Goal: Information Seeking & Learning: Learn about a topic

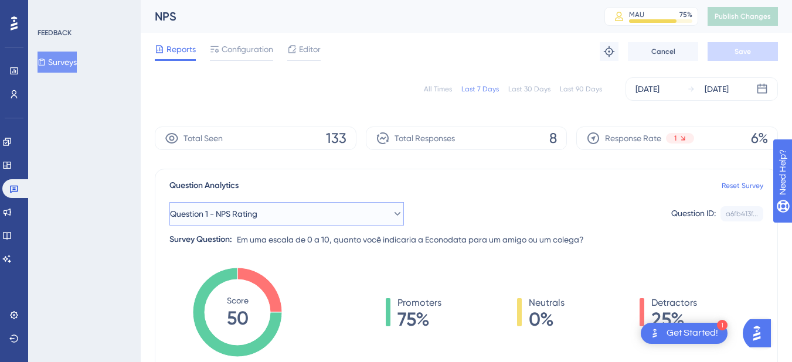
click at [347, 214] on button "Question 1 - NPS Rating" at bounding box center [286, 213] width 234 height 23
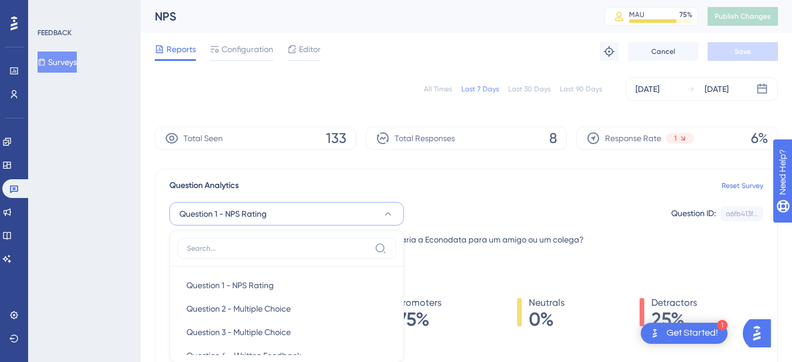
scroll to position [115, 0]
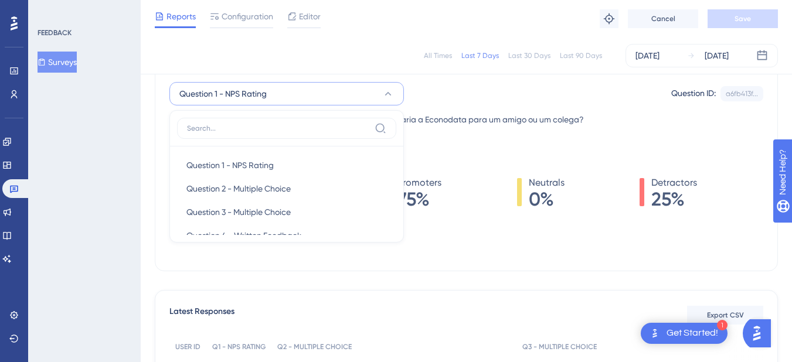
click at [443, 96] on div "Question 1 - NPS Rating Question 1 - NPS Rating Question 1 - NPS Rating Questio…" at bounding box center [466, 93] width 594 height 23
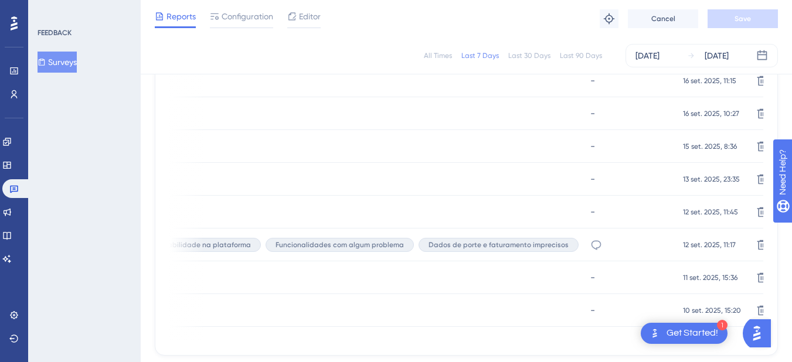
scroll to position [468, 0]
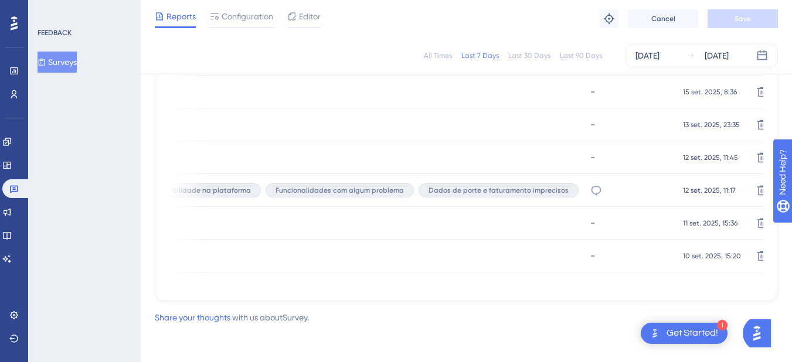
drag, startPoint x: 608, startPoint y: 281, endPoint x: 573, endPoint y: 284, distance: 35.3
click at [573, 284] on div "USER ID Q1 - NPS RATING Q2 - MULTIPLE CHOICE Q3 - MULTIPLE CHOICE Q4 - WRITTEN …" at bounding box center [466, 137] width 594 height 300
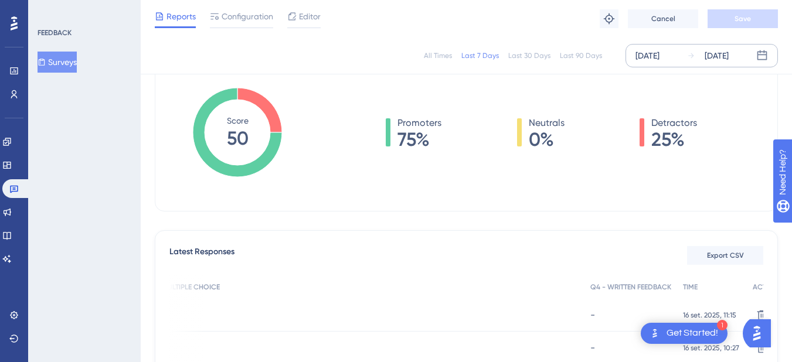
click at [659, 51] on div "[DATE]" at bounding box center [647, 56] width 24 height 14
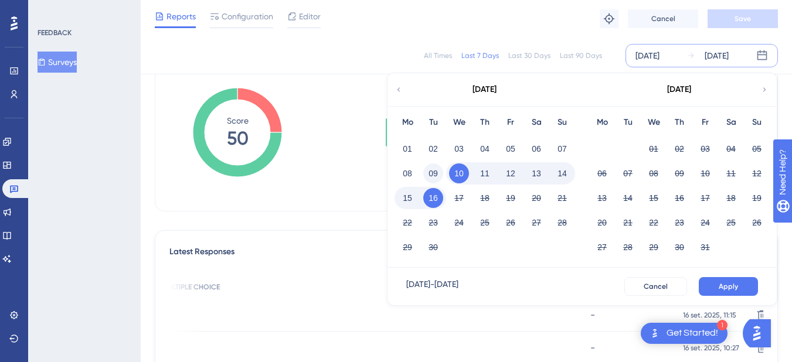
click at [437, 171] on button "09" at bounding box center [433, 173] width 20 height 20
click at [731, 272] on div "Sep 09 2025 - Sep 16 2025 Cancel Apply" at bounding box center [581, 286] width 389 height 37
click at [731, 277] on button "Apply" at bounding box center [727, 286] width 59 height 19
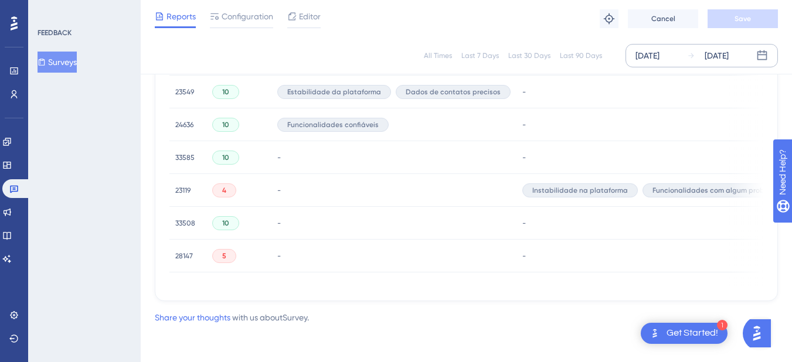
scroll to position [0, 377]
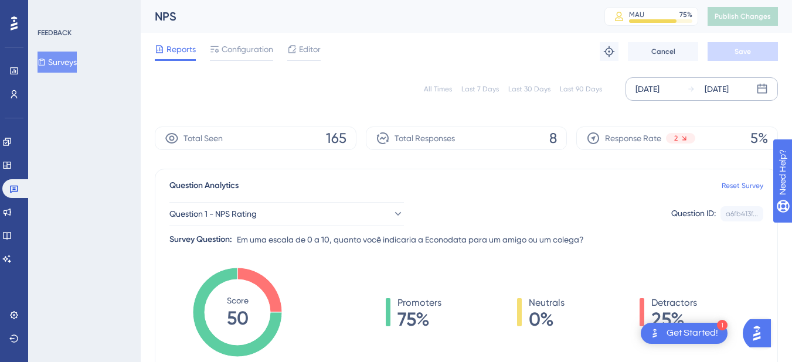
click at [657, 93] on div "Sep 09 2025" at bounding box center [647, 89] width 24 height 14
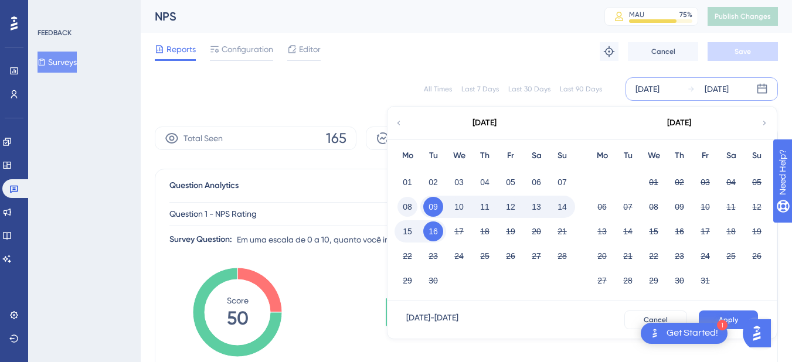
click at [407, 202] on button "08" at bounding box center [407, 207] width 20 height 20
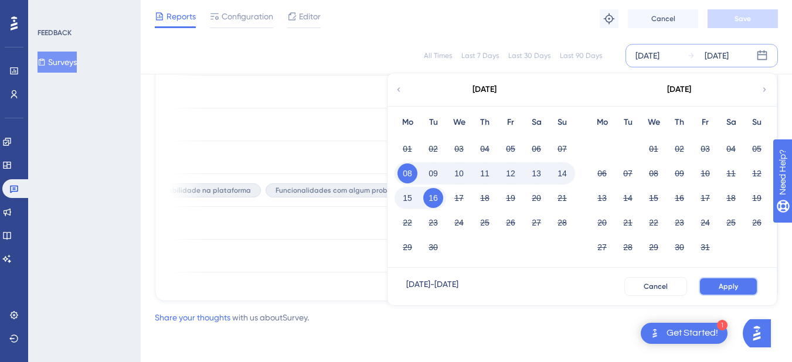
click at [731, 282] on span "Apply" at bounding box center [727, 286] width 19 height 9
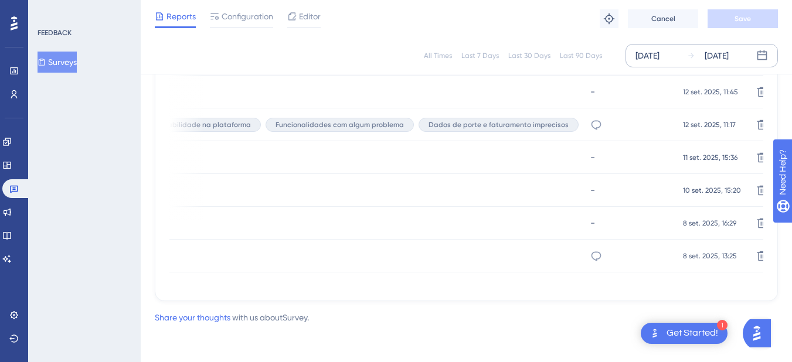
drag, startPoint x: 618, startPoint y: 287, endPoint x: 526, endPoint y: 292, distance: 92.2
click at [471, 294] on div "Latest Responses Export CSV USER ID Q1 - NPS RATING Q2 - MULTIPLE CHOICE Q3 - M…" at bounding box center [466, 88] width 623 height 425
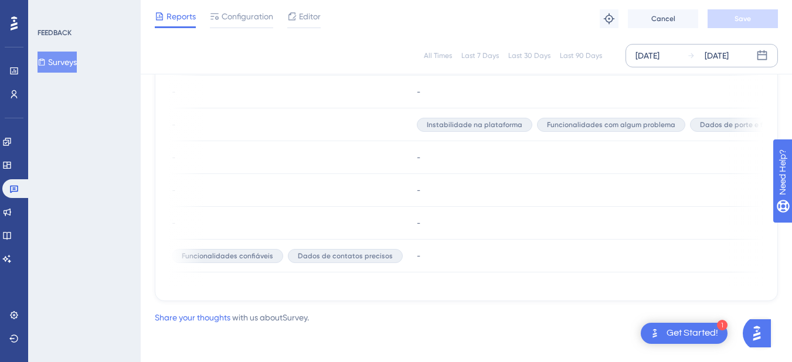
scroll to position [0, 0]
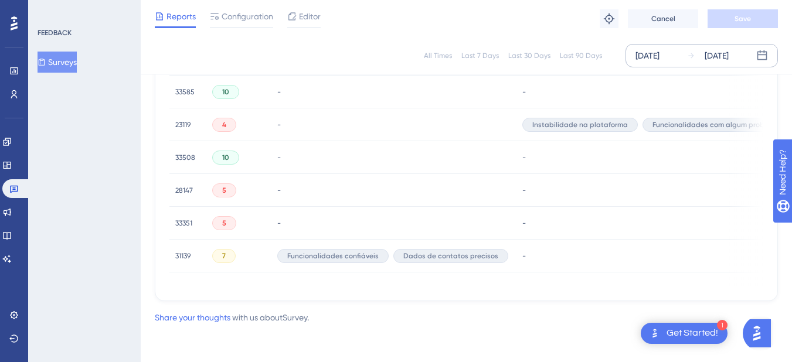
click at [188, 220] on span "33351" at bounding box center [183, 223] width 17 height 9
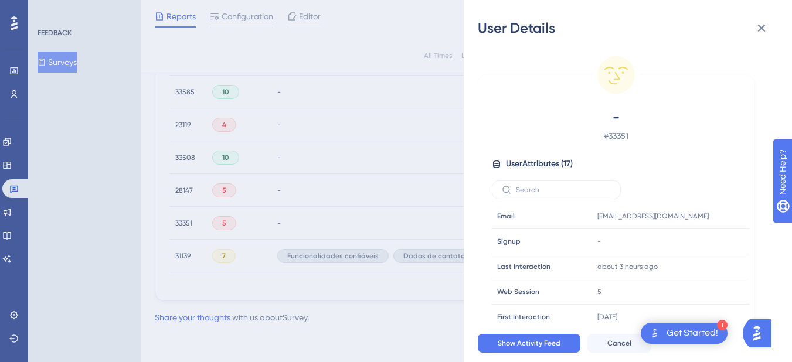
click at [182, 251] on div "User Details - # 33351 User Attributes ( 17 ) Email Email paulo.zilotudo@gmail.…" at bounding box center [396, 181] width 792 height 362
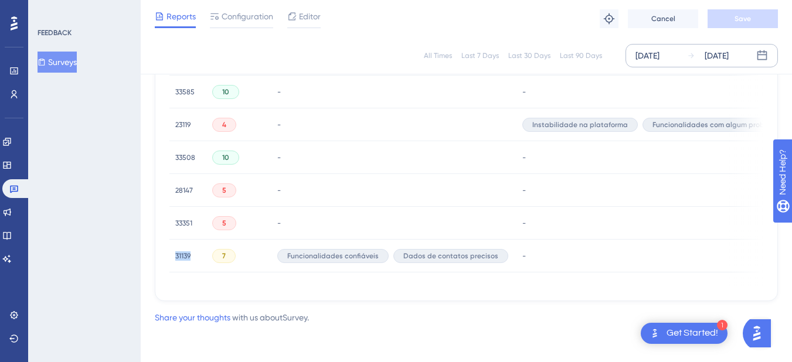
click at [182, 251] on span "31139" at bounding box center [182, 255] width 15 height 9
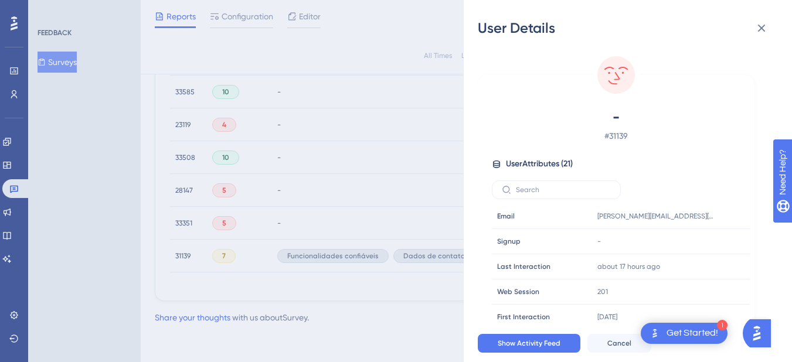
click at [150, 114] on div "User Details - # 31139 User Attributes ( 21 ) Email Email joaquim.cardoso@cresc…" at bounding box center [396, 181] width 792 height 362
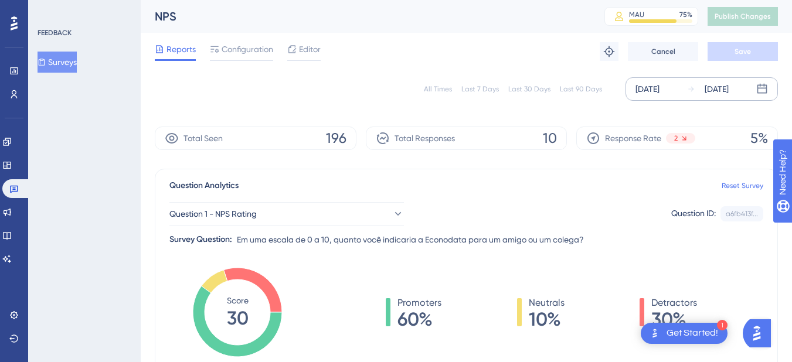
click at [659, 97] on div "Sep 08 2025 Sep 16 2025" at bounding box center [701, 88] width 152 height 23
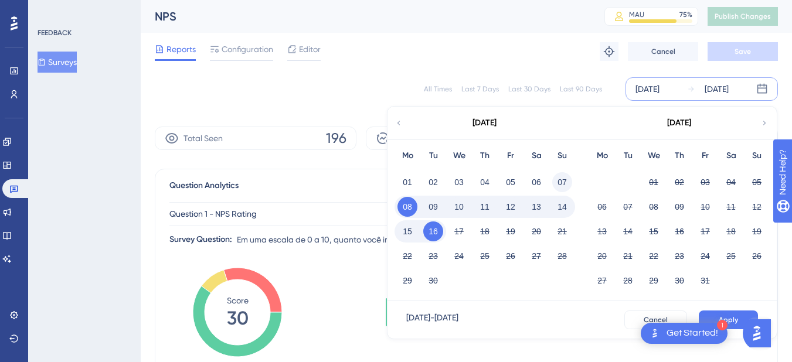
click at [558, 180] on button "07" at bounding box center [562, 182] width 20 height 20
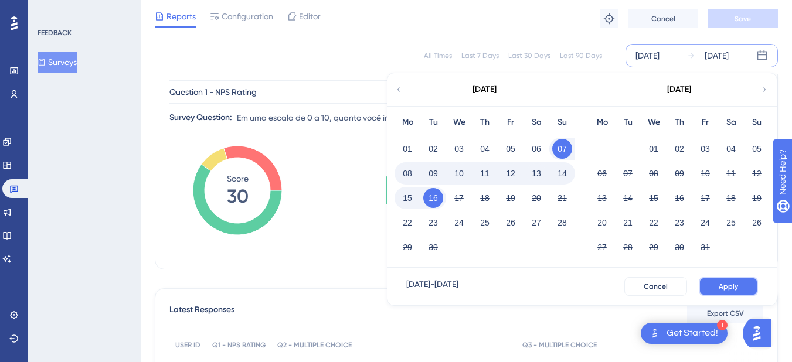
click at [724, 286] on span "Apply" at bounding box center [727, 286] width 19 height 9
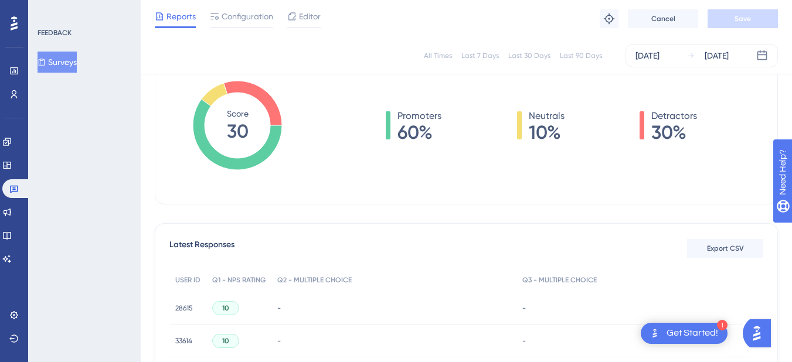
scroll to position [241, 0]
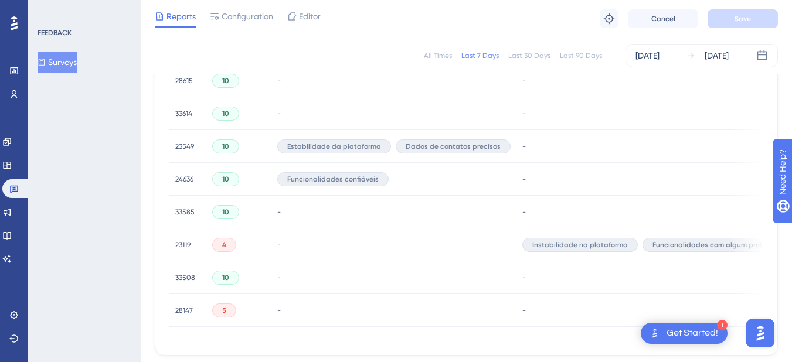
scroll to position [292, 0]
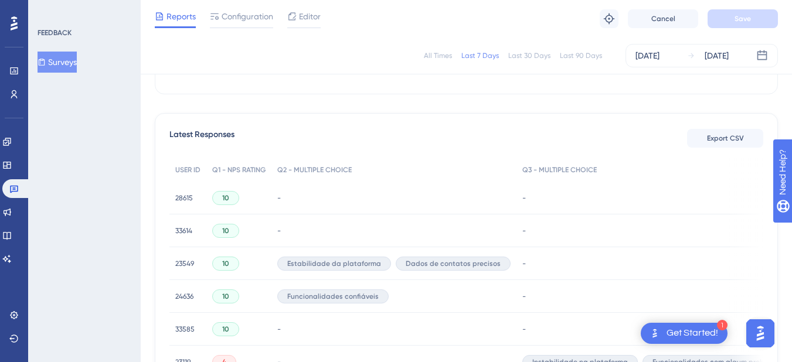
click at [444, 53] on div "All Times" at bounding box center [438, 55] width 28 height 9
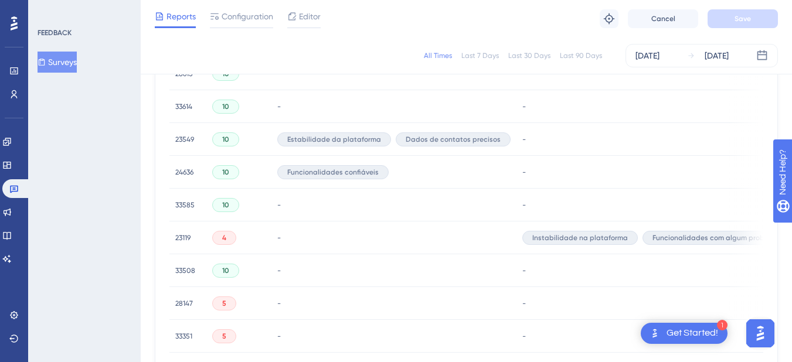
scroll to position [299, 0]
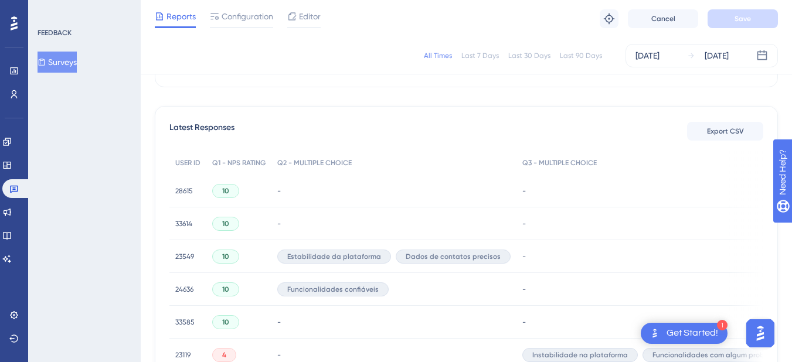
click at [185, 190] on span "28615" at bounding box center [184, 190] width 18 height 9
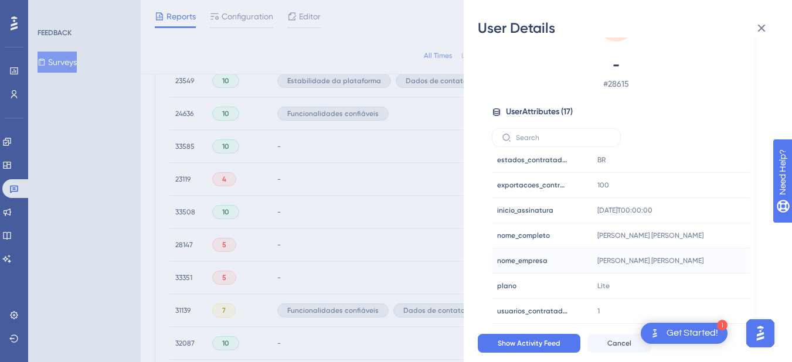
scroll to position [241, 0]
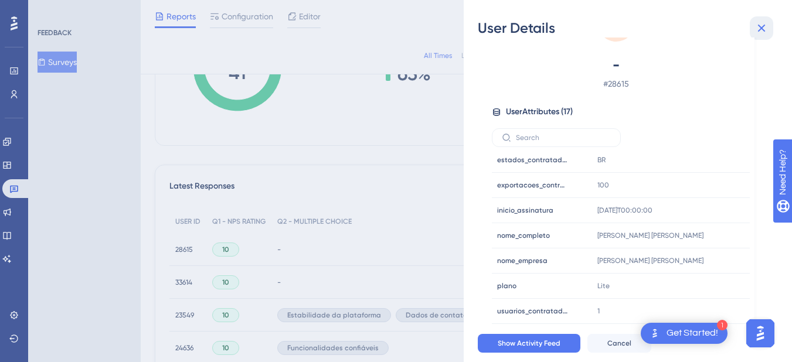
click at [760, 28] on icon at bounding box center [762, 29] width 8 height 8
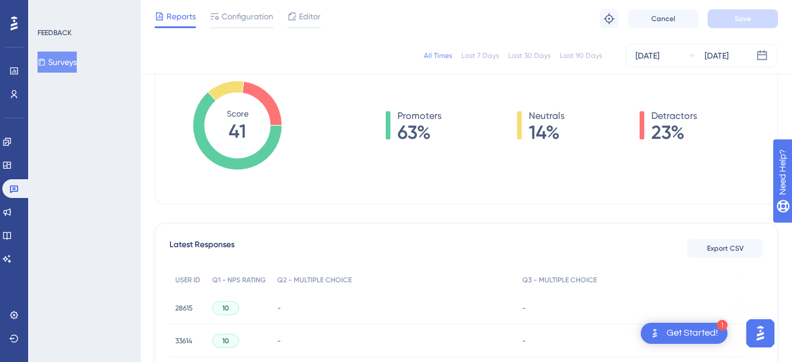
scroll to position [124, 0]
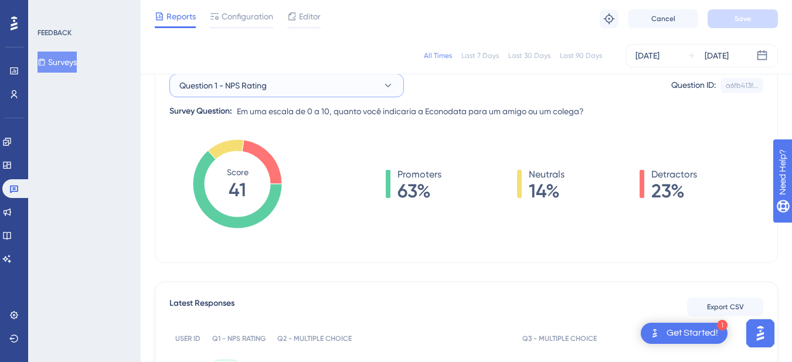
click at [323, 86] on button "Question 1 - NPS Rating" at bounding box center [286, 85] width 234 height 23
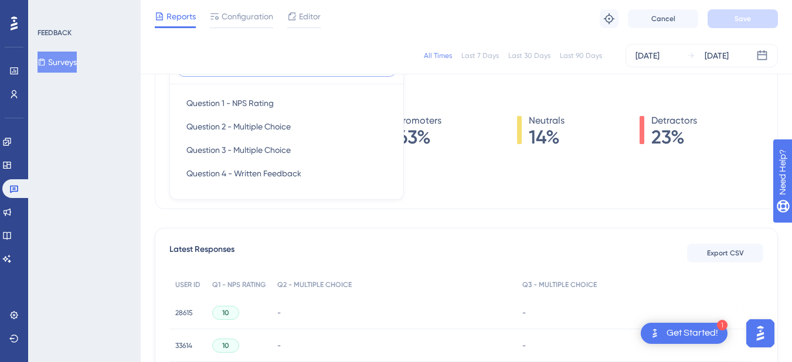
scroll to position [60, 0]
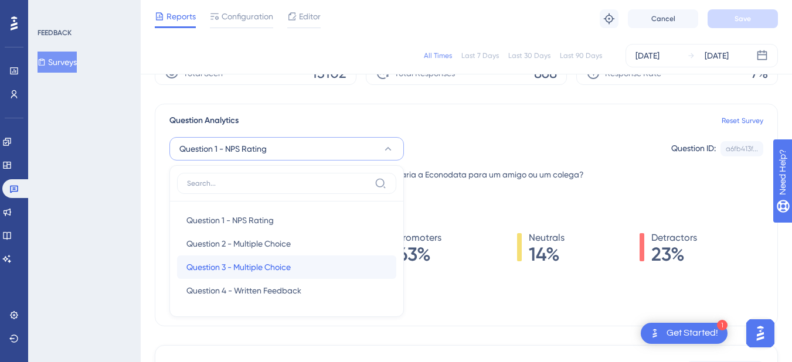
click at [283, 272] on span "Question 3 - Multiple Choice" at bounding box center [238, 267] width 104 height 14
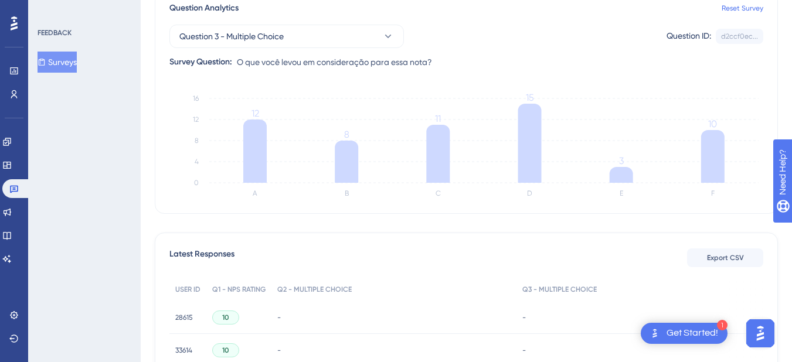
scroll to position [0, 0]
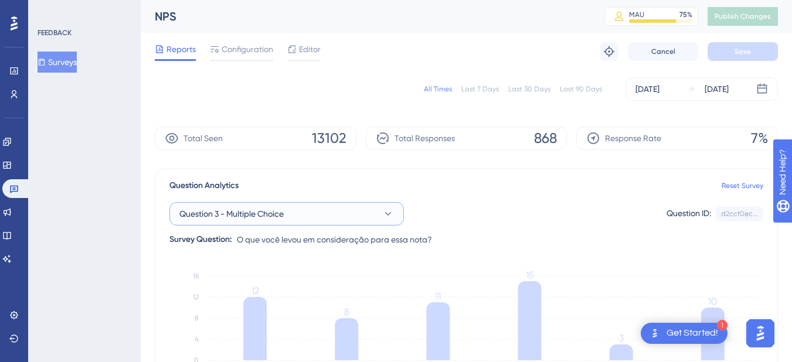
click at [323, 209] on button "Question 3 - Multiple Choice" at bounding box center [286, 213] width 234 height 23
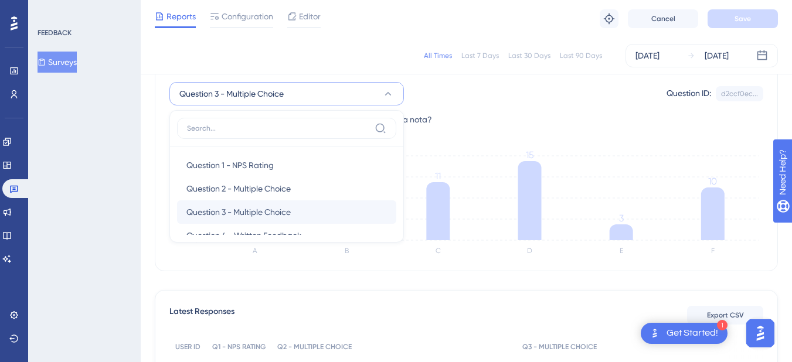
scroll to position [19, 0]
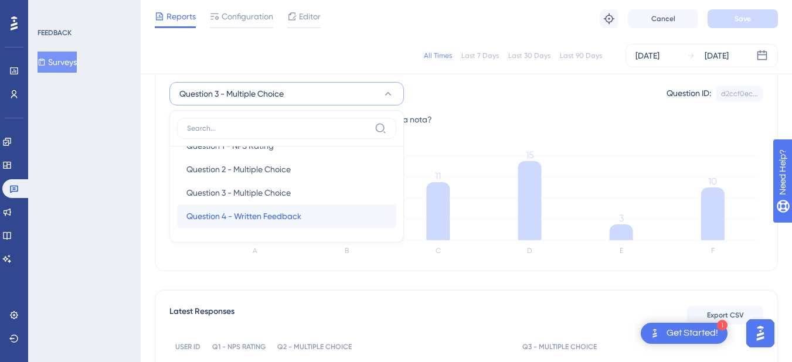
click at [294, 219] on span "Question 4 - Written Feedback" at bounding box center [243, 216] width 115 height 14
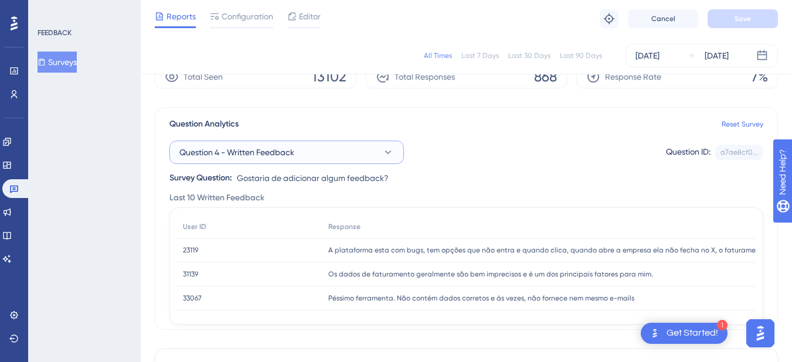
click at [376, 147] on button "Question 4 - Written Feedback" at bounding box center [286, 152] width 234 height 23
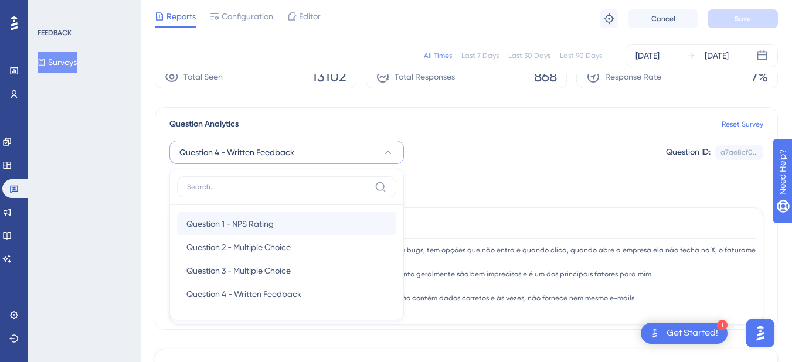
scroll to position [115, 0]
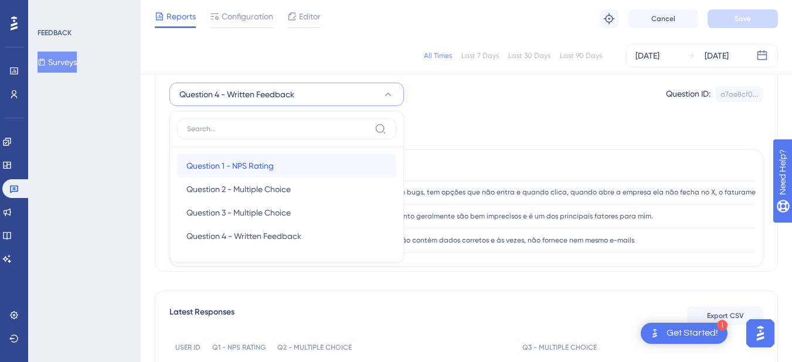
click at [292, 169] on div "Question 1 - NPS Rating Question 1 - NPS Rating" at bounding box center [286, 165] width 200 height 23
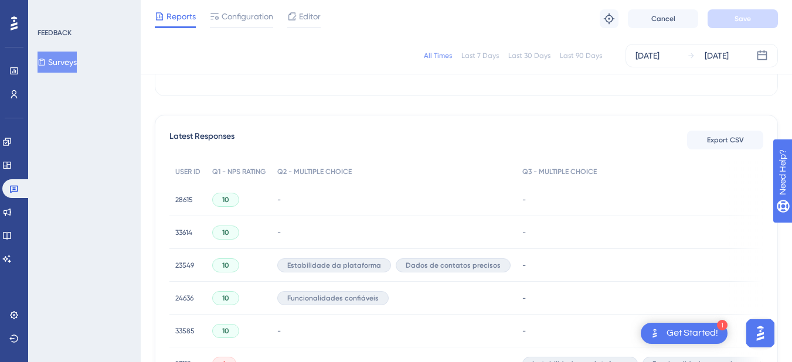
scroll to position [349, 0]
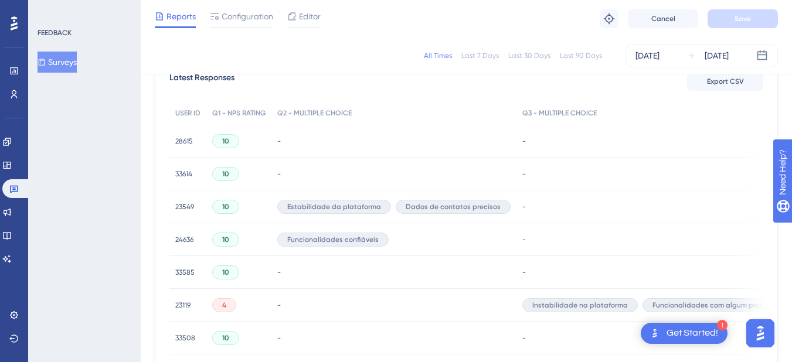
click at [193, 209] on span "23549" at bounding box center [184, 206] width 19 height 9
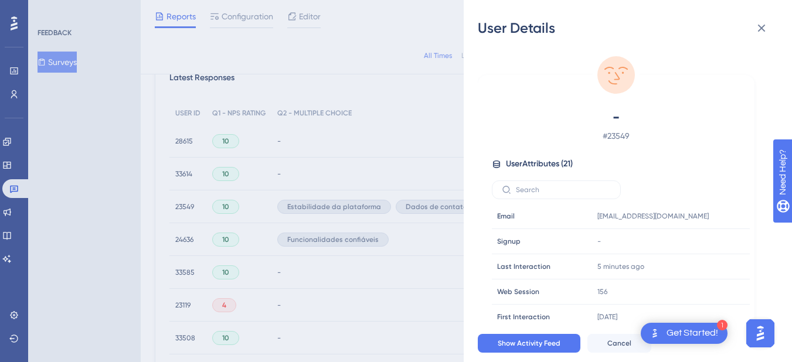
click at [354, 122] on div "User Details - # 23549 User Attributes ( 21 ) Email Email jv@grupoix.com.br Sig…" at bounding box center [396, 181] width 792 height 362
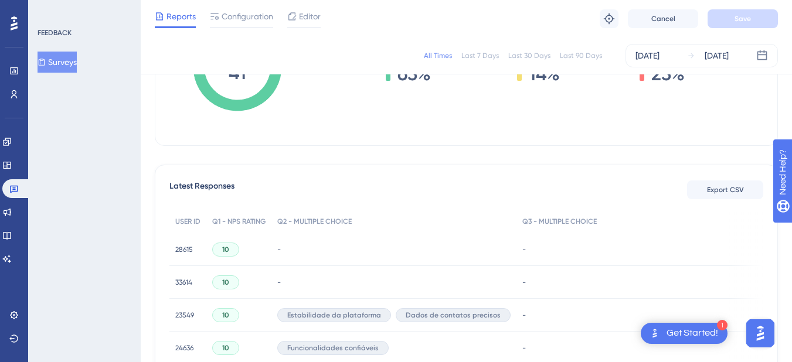
scroll to position [358, 0]
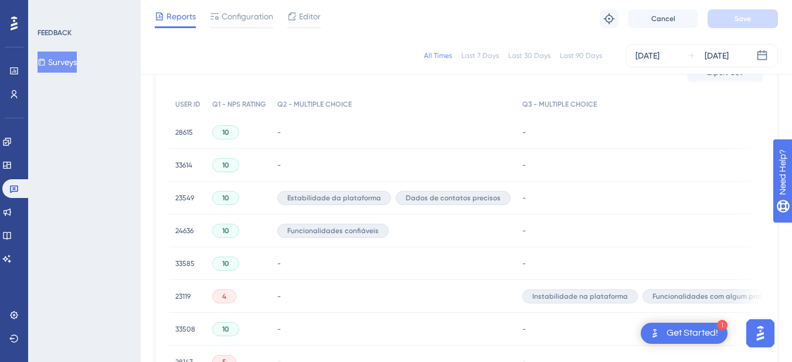
click at [192, 164] on span "33614" at bounding box center [183, 165] width 17 height 9
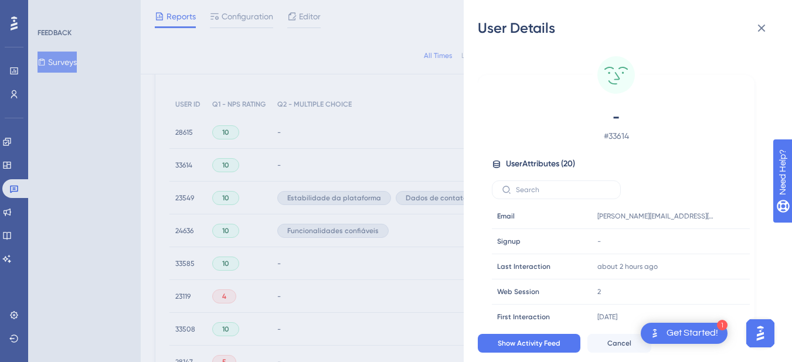
click at [183, 197] on div "User Details - # 33614 User Attributes ( 20 ) Email Email raphael.moreira@excel…" at bounding box center [396, 181] width 792 height 362
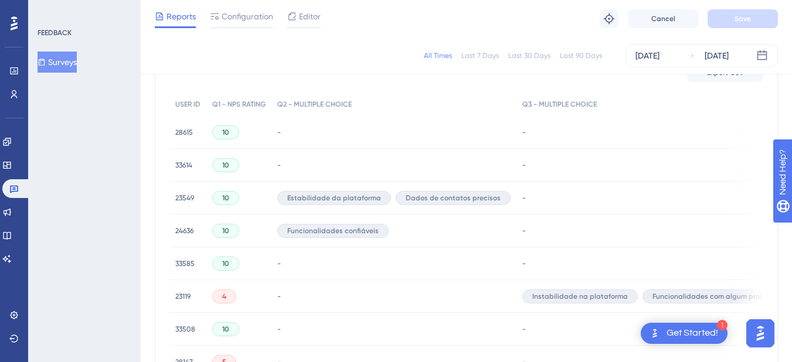
click at [183, 199] on span "23549" at bounding box center [184, 197] width 19 height 9
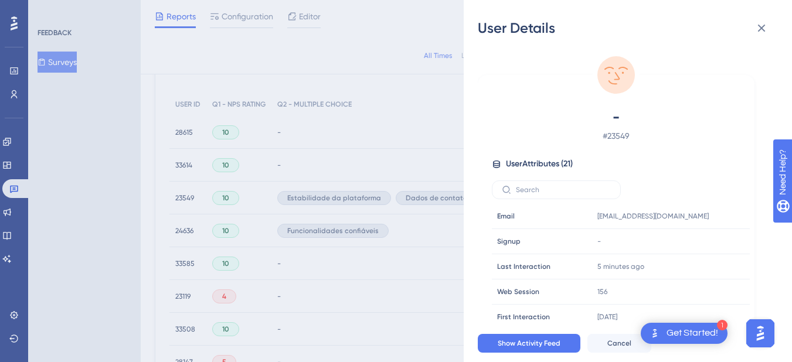
drag, startPoint x: 356, startPoint y: 144, endPoint x: 351, endPoint y: 147, distance: 6.0
click at [356, 144] on div "User Details - # 23549 User Attributes ( 21 ) Email Email jv@grupoix.com.br Sig…" at bounding box center [396, 181] width 792 height 362
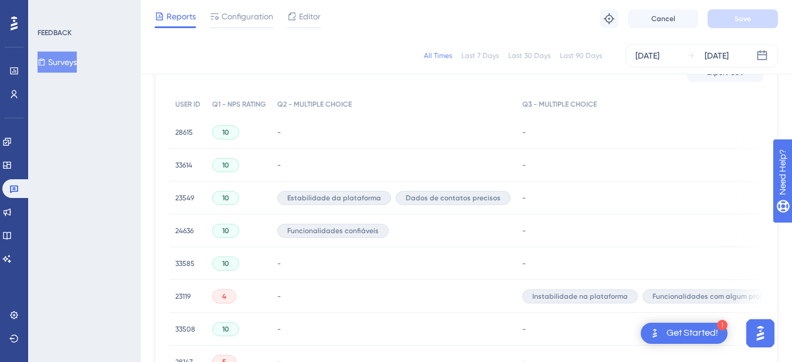
click at [188, 262] on span "33585" at bounding box center [184, 263] width 19 height 9
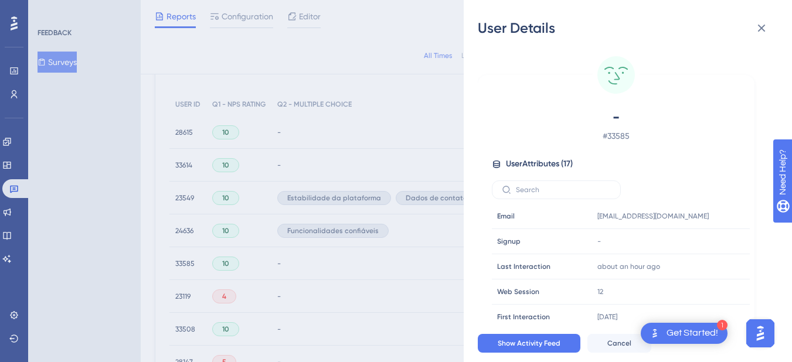
click at [390, 83] on div "User Details - # 33585 User Attributes ( 17 ) Email Email hemize.projetos@uol.c…" at bounding box center [396, 181] width 792 height 362
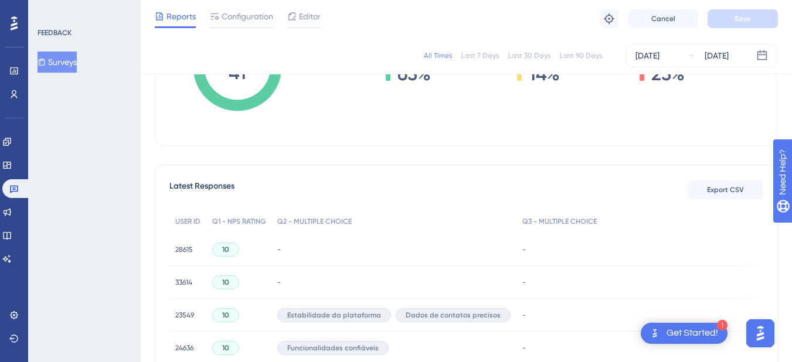
scroll to position [0, 0]
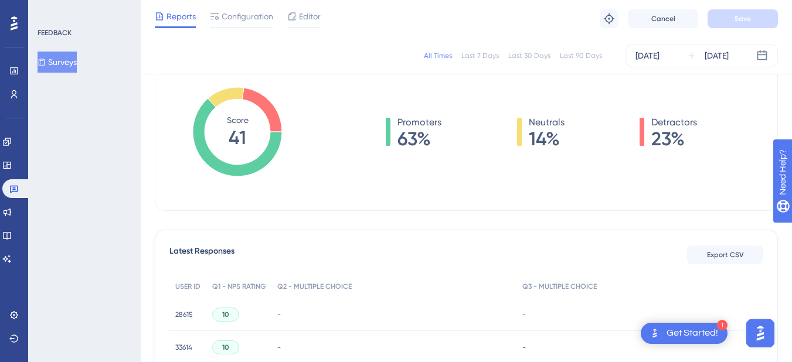
click at [661, 139] on span "23%" at bounding box center [674, 138] width 46 height 19
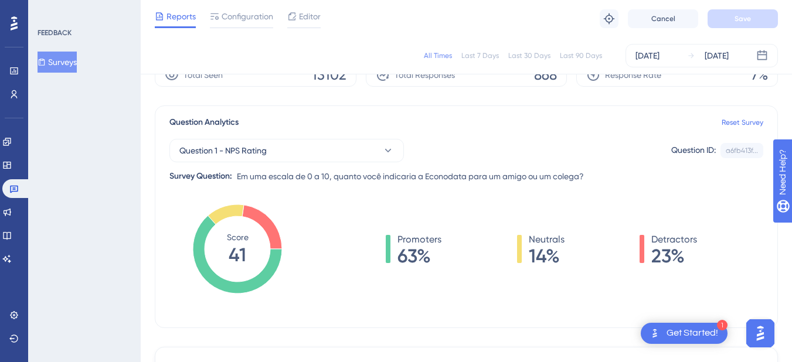
click at [273, 231] on icon at bounding box center [262, 227] width 40 height 44
drag, startPoint x: 323, startPoint y: 149, endPoint x: 342, endPoint y: 152, distance: 18.4
click at [324, 149] on button "Question 1 - NPS Rating" at bounding box center [286, 150] width 234 height 23
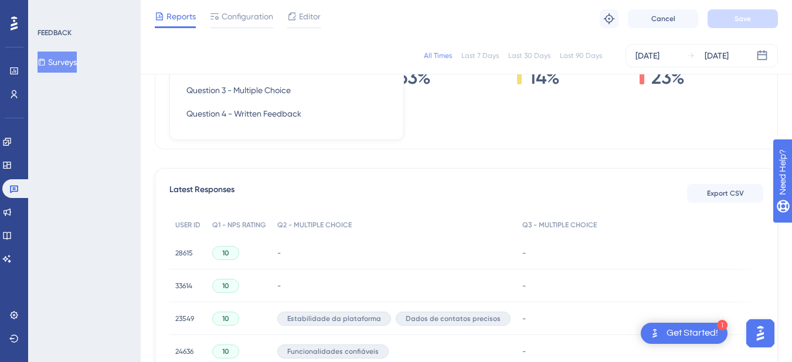
scroll to position [62, 0]
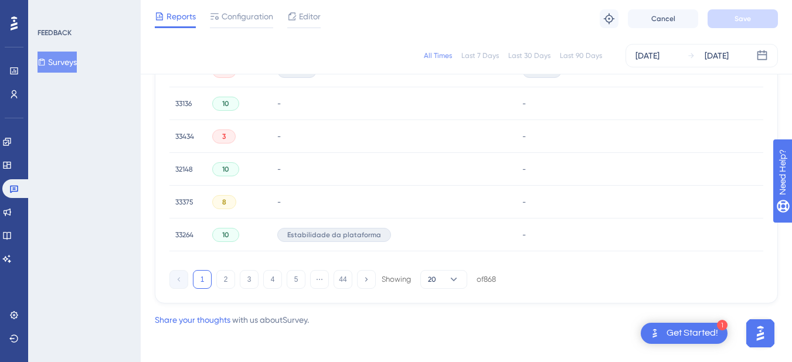
scroll to position [885, 0]
click at [227, 278] on button "2" at bounding box center [225, 277] width 19 height 19
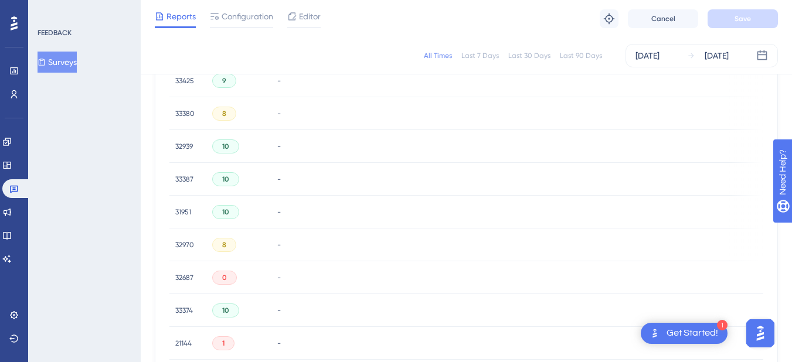
scroll to position [534, 0]
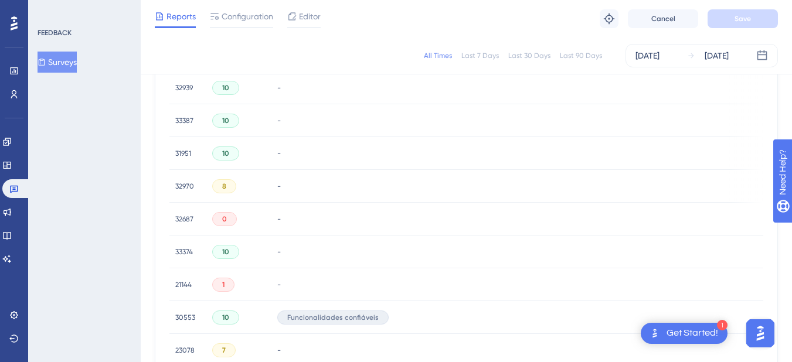
click at [186, 286] on span "21144" at bounding box center [183, 284] width 16 height 9
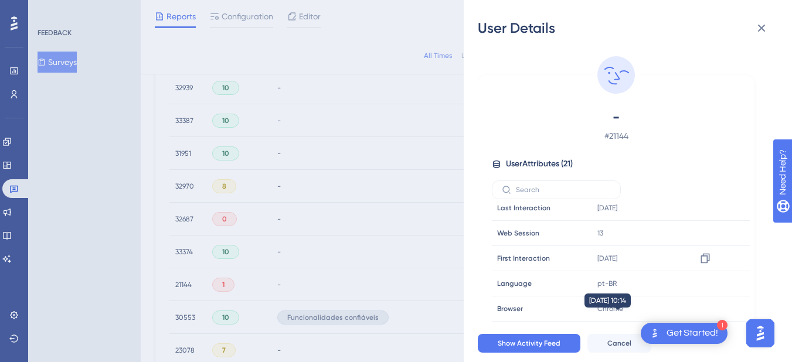
scroll to position [0, 0]
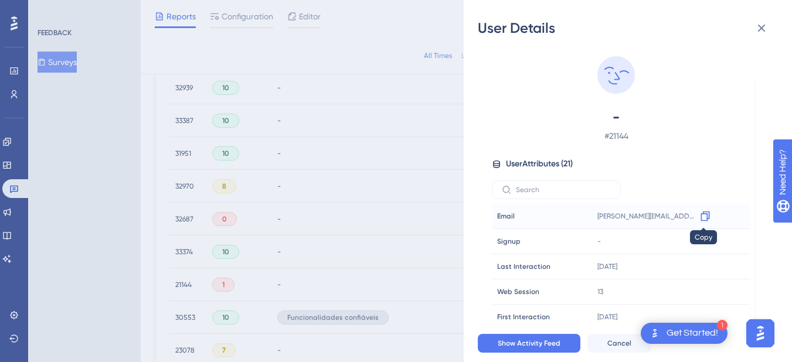
click at [710, 213] on div at bounding box center [705, 216] width 19 height 19
click at [703, 214] on icon at bounding box center [704, 217] width 9 height 10
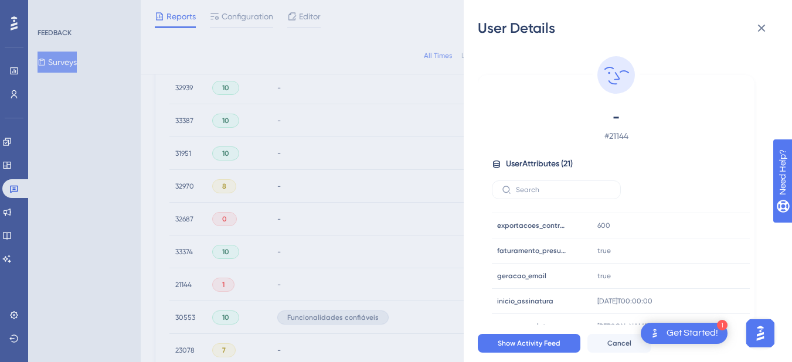
scroll to position [59, 0]
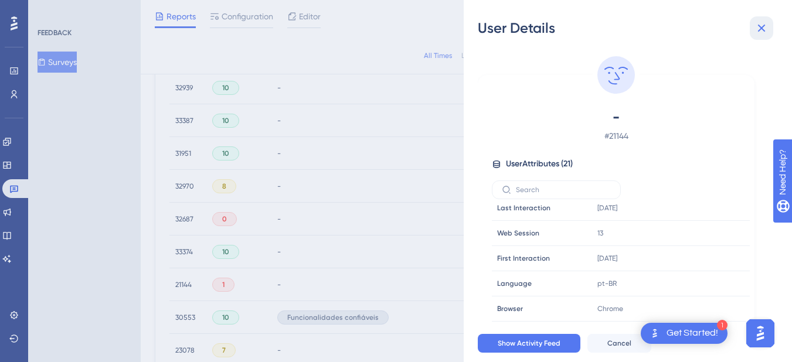
click at [766, 23] on icon at bounding box center [761, 28] width 14 height 14
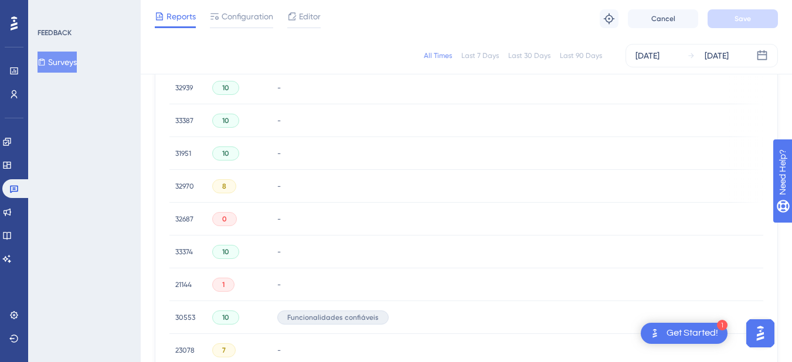
scroll to position [534, 9]
drag, startPoint x: 291, startPoint y: 369, endPoint x: 9, endPoint y: 31, distance: 440.5
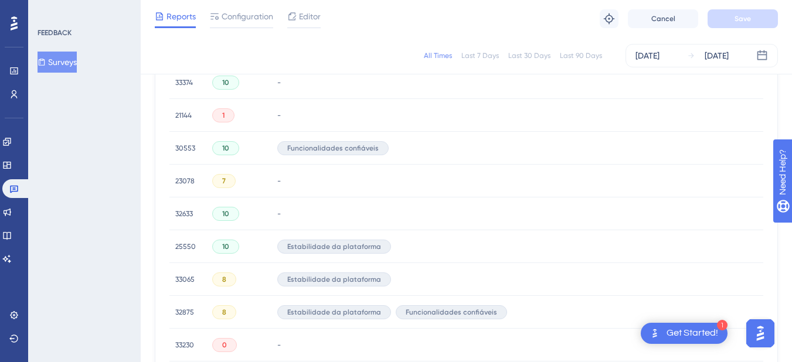
scroll to position [885, 0]
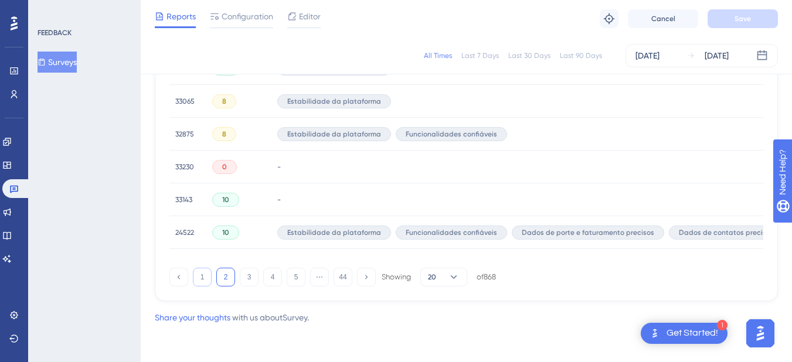
click at [202, 277] on button "1" at bounding box center [202, 277] width 19 height 19
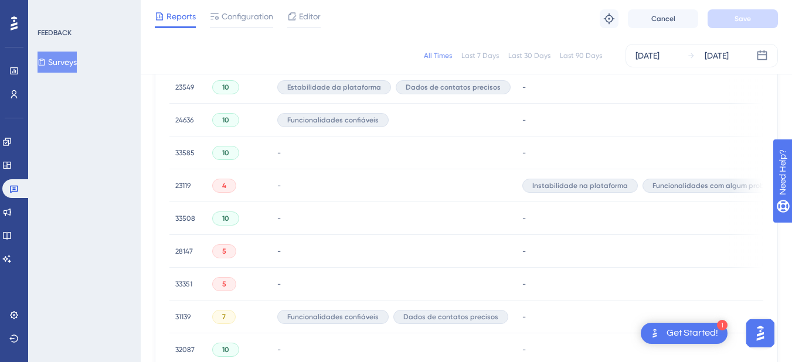
scroll to position [293, 0]
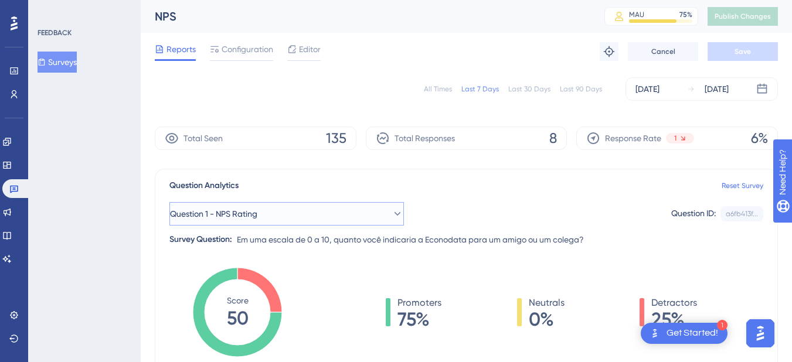
click at [256, 216] on span "Question 1 - NPS Rating" at bounding box center [213, 214] width 87 height 14
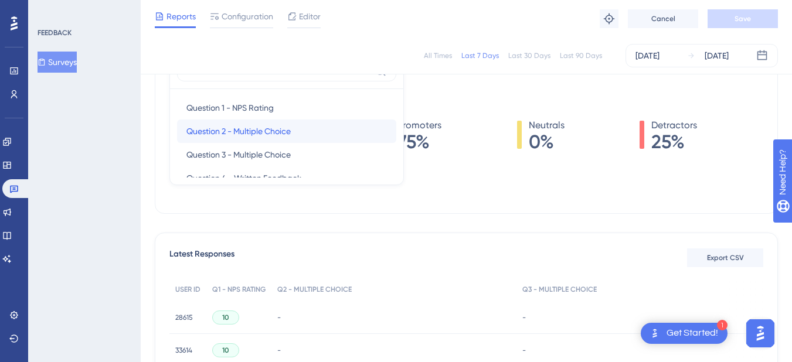
click at [294, 128] on div "Question 2 - Multiple Choice Question 2 - Multiple Choice" at bounding box center [286, 131] width 200 height 23
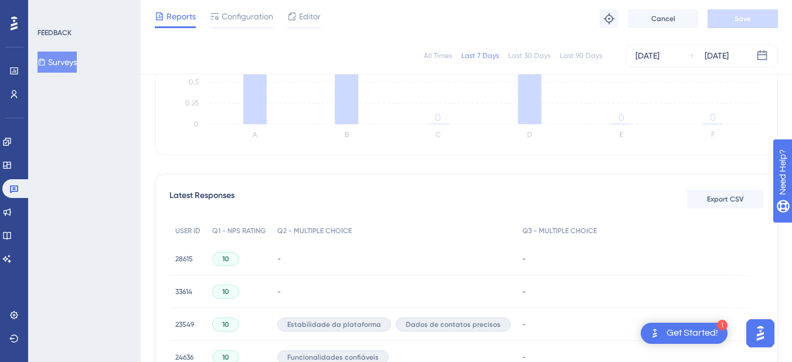
scroll to position [114, 0]
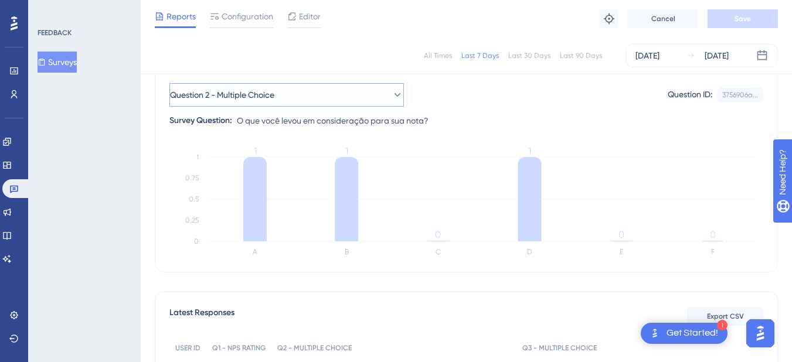
drag, startPoint x: 296, startPoint y: 88, endPoint x: 293, endPoint y: 104, distance: 16.2
click at [297, 92] on button "Question 2 - Multiple Choice" at bounding box center [286, 94] width 234 height 23
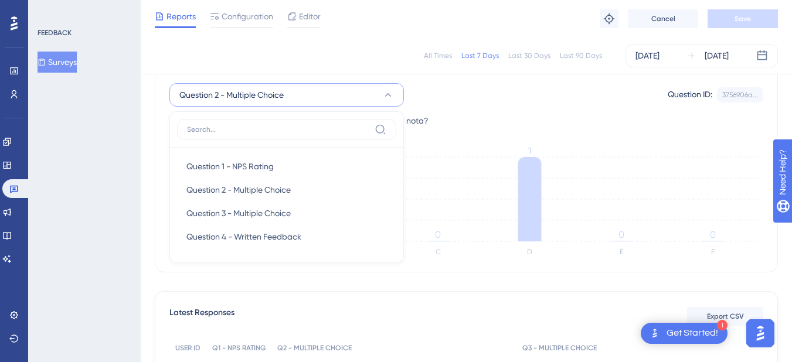
scroll to position [120, 0]
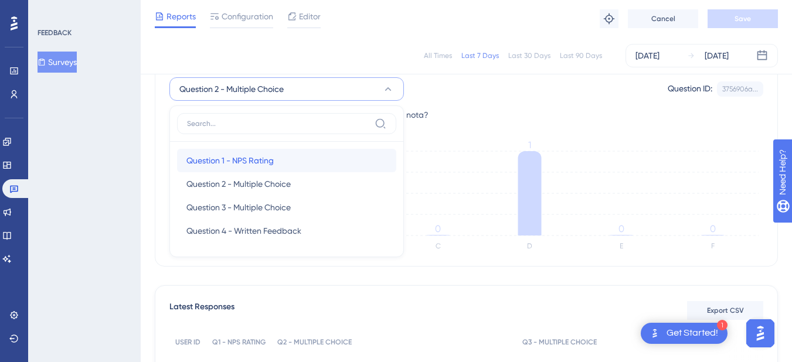
click at [267, 154] on span "Question 1 - NPS Rating" at bounding box center [229, 161] width 87 height 14
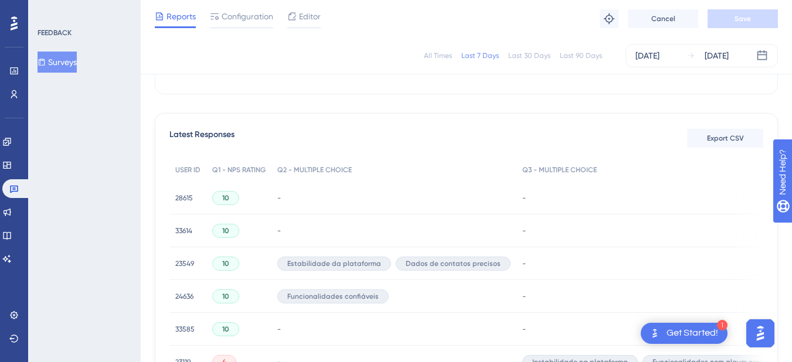
scroll to position [117, 0]
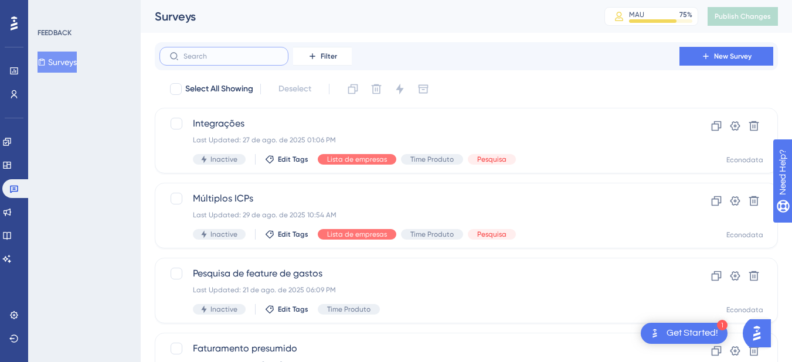
click at [224, 57] on input "text" at bounding box center [230, 56] width 95 height 8
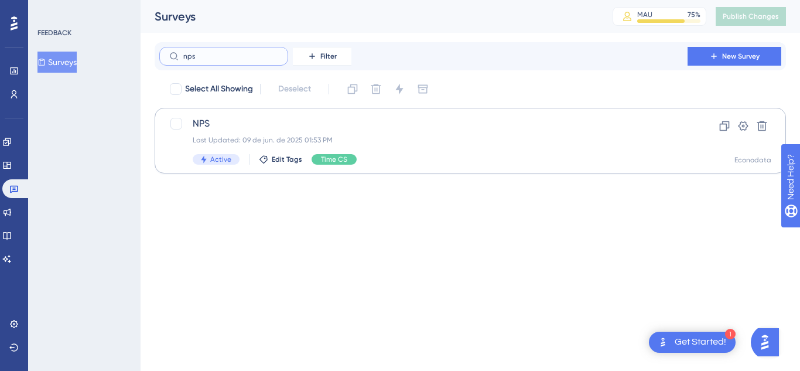
type input "nps"
click at [231, 125] on span "NPS" at bounding box center [424, 124] width 462 height 14
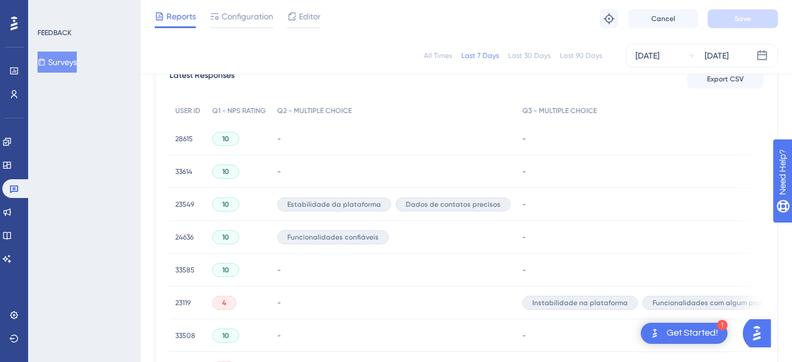
scroll to position [410, 0]
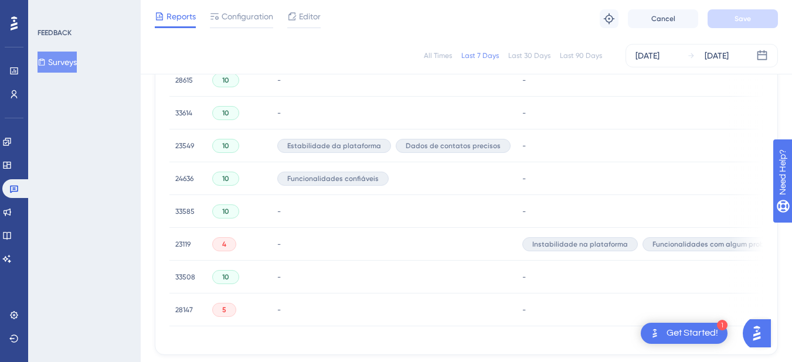
click at [185, 243] on span "23119" at bounding box center [182, 244] width 15 height 9
